Goal: Task Accomplishment & Management: Complete application form

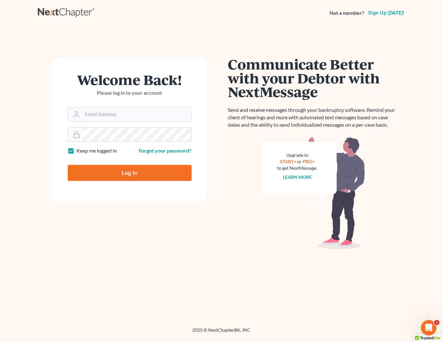
type input "[PERSON_NAME][EMAIL_ADDRESS][DOMAIN_NAME]"
click at [122, 171] on input "Log In" at bounding box center [130, 173] width 124 height 16
type input "Thinking..."
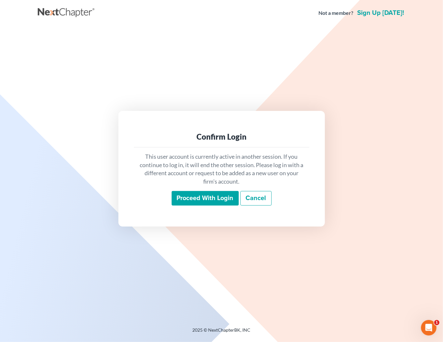
click at [255, 193] on link "Cancel" at bounding box center [256, 198] width 31 height 15
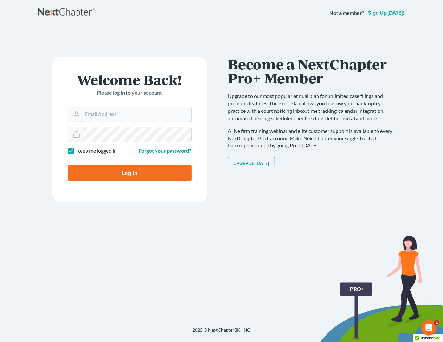
type input "[PERSON_NAME][EMAIL_ADDRESS][DOMAIN_NAME]"
click at [139, 167] on input "Log In" at bounding box center [130, 173] width 124 height 16
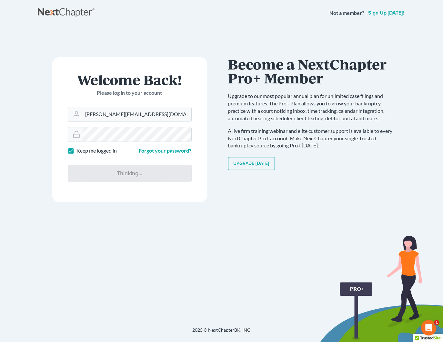
type input "Thinking..."
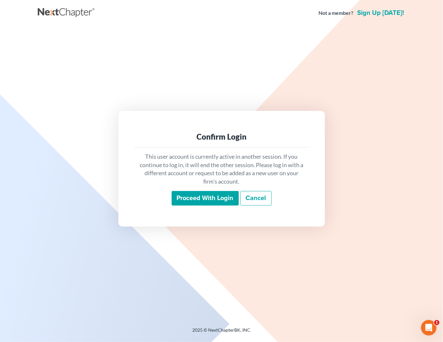
click at [215, 193] on input "Proceed with login" at bounding box center [205, 198] width 67 height 15
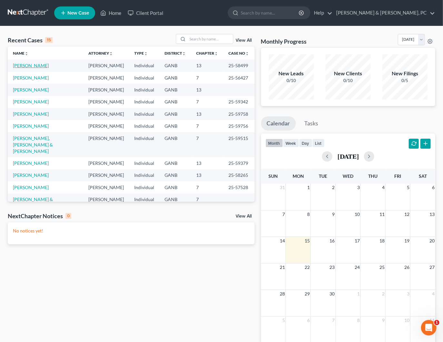
click at [33, 66] on link "[PERSON_NAME]" at bounding box center [31, 65] width 36 height 5
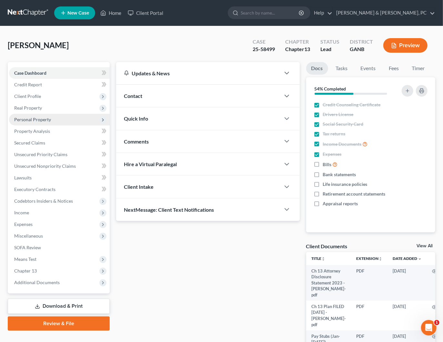
scroll to position [0, 0]
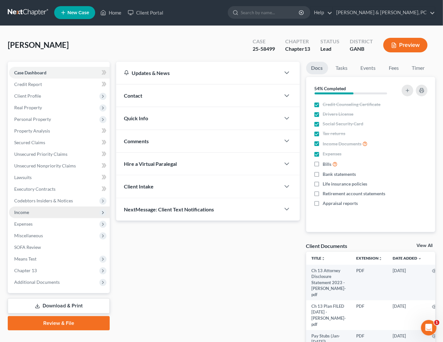
click at [29, 212] on span "Income" at bounding box center [59, 212] width 101 height 12
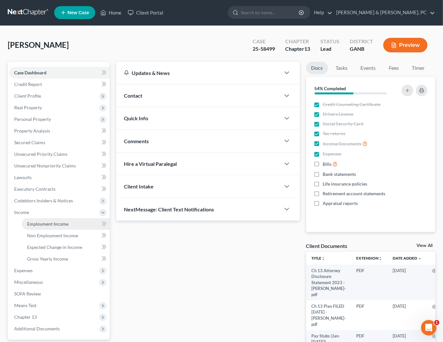
click at [47, 221] on span "Employment Income" at bounding box center [47, 223] width 41 height 5
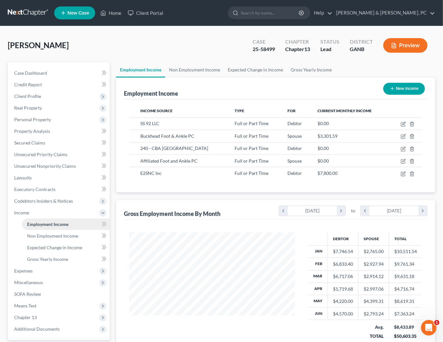
scroll to position [115, 179]
click at [403, 172] on icon "button" at bounding box center [403, 173] width 5 height 5
select select "0"
select select "10"
select select "3"
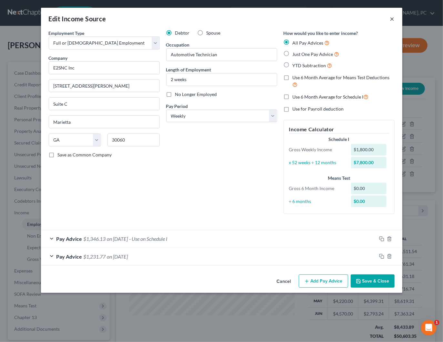
click at [392, 19] on button "×" at bounding box center [393, 19] width 5 height 8
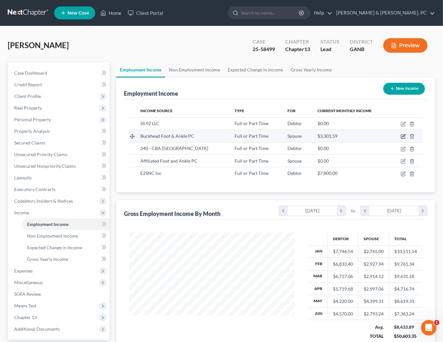
click at [405, 135] on icon "button" at bounding box center [403, 136] width 5 height 5
select select "0"
select select "10"
select select "2"
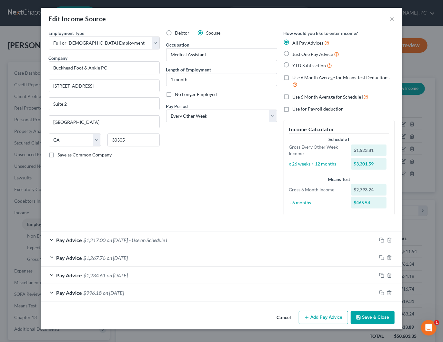
click at [319, 315] on button "Add Pay Advice" at bounding box center [323, 318] width 49 height 14
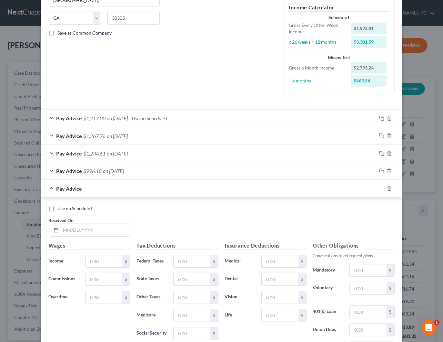
scroll to position [135, 0]
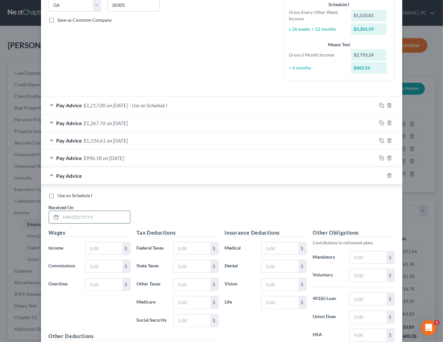
click at [100, 218] on input "text" at bounding box center [95, 217] width 69 height 12
type input "[DATE]"
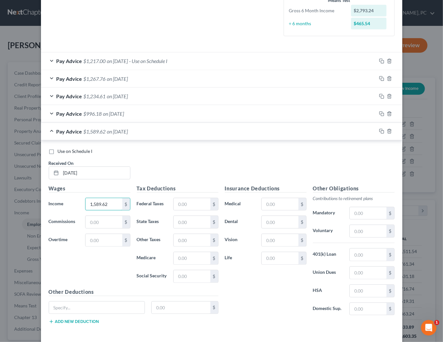
scroll to position [199, 0]
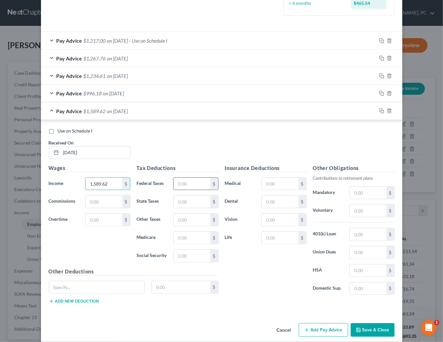
type input "1,589.62"
click at [188, 180] on input "text" at bounding box center [192, 184] width 36 height 12
type input "30.86"
type input "51.95"
type input "21.21"
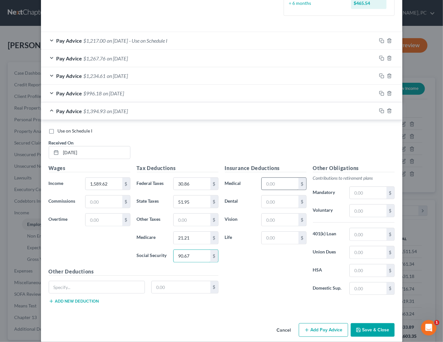
type input "90.67"
click at [287, 179] on input "text" at bounding box center [280, 184] width 36 height 12
type input "127.16"
